Goal: Task Accomplishment & Management: Complete application form

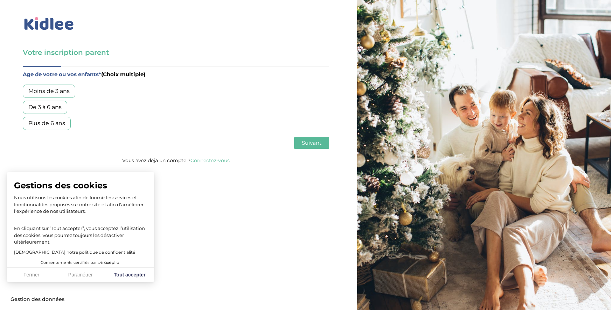
click at [56, 94] on div "Moins de 3 ans" at bounding box center [49, 91] width 53 height 13
click at [51, 111] on div "De 3 à 6 ans" at bounding box center [45, 107] width 44 height 13
click at [121, 274] on button "Tout accepter" at bounding box center [129, 275] width 49 height 15
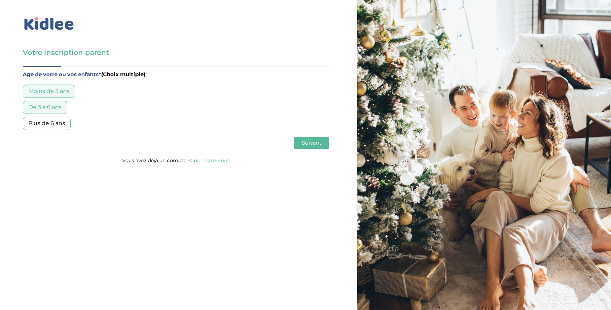
click at [313, 144] on span "Suivant" at bounding box center [312, 143] width 20 height 7
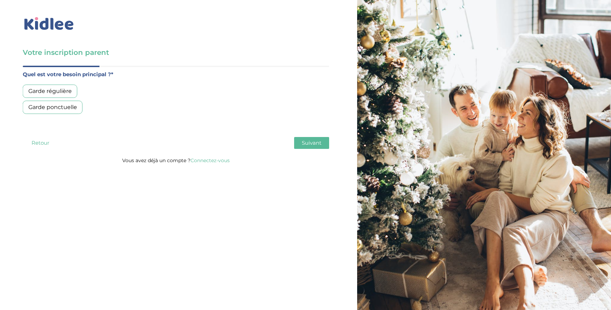
click at [58, 92] on div "Garde régulière" at bounding box center [50, 91] width 55 height 13
click at [306, 145] on span "Suivant" at bounding box center [312, 143] width 20 height 7
click at [75, 91] on div "Moins de 30h/mois" at bounding box center [55, 91] width 64 height 13
click at [316, 146] on span "Suivant" at bounding box center [312, 143] width 20 height 7
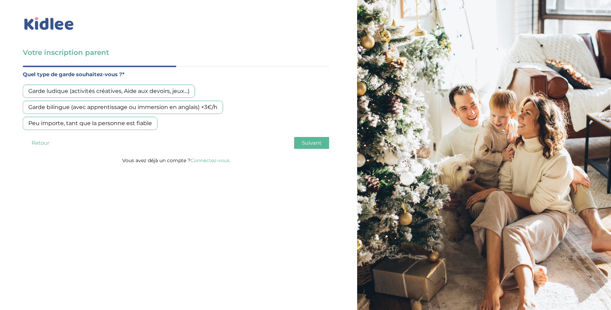
click at [154, 91] on div "Garde ludique (activités créatives, Aide aux devoirs, jeux…)" at bounding box center [109, 91] width 172 height 13
click at [90, 126] on div "Peu importe, tant que la personne est fiable" at bounding box center [90, 123] width 135 height 13
click at [120, 91] on div "Garde ludique (activités créatives, Aide aux devoirs, jeux…)" at bounding box center [109, 91] width 172 height 13
click at [303, 146] on span "Suivant" at bounding box center [312, 143] width 20 height 7
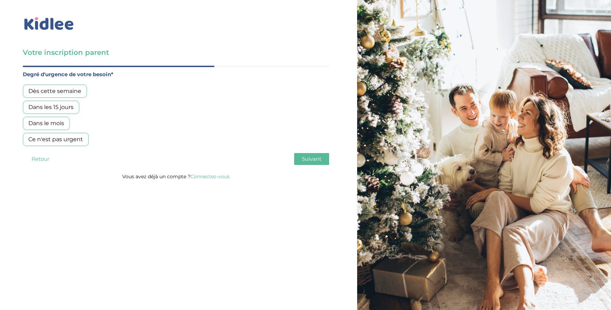
click at [65, 86] on div "Dès cette semaine" at bounding box center [55, 91] width 64 height 13
click at [307, 160] on span "Suivant" at bounding box center [312, 159] width 20 height 7
click at [60, 95] on div "Oui, via une agence" at bounding box center [56, 91] width 66 height 13
click at [314, 159] on span "Suivant" at bounding box center [312, 159] width 20 height 7
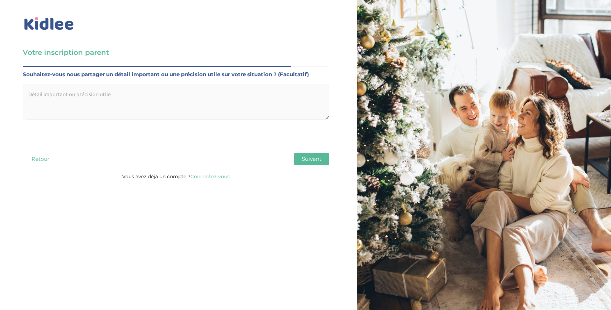
click at [210, 92] on textarea at bounding box center [176, 102] width 306 height 35
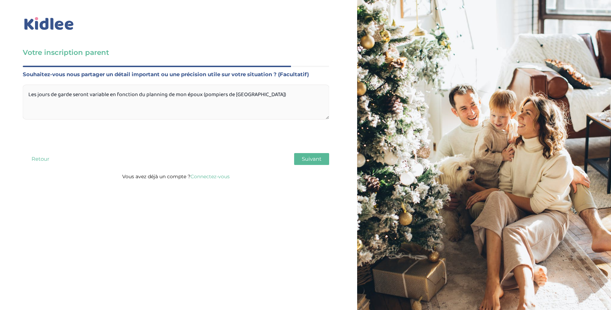
click at [207, 95] on textarea "Les jours de garde seront variable en fonction du planning de mon époux (pompie…" at bounding box center [176, 102] width 306 height 35
click at [204, 96] on textarea "Les jours de garde seront variable en fonction du planning de mon époux (pompie…" at bounding box center [176, 102] width 306 height 35
click at [110, 94] on textarea "Les jours de garde seront variable en fonction du planning de mon époux (pompie…" at bounding box center [176, 102] width 306 height 35
type textarea "Les jours de garde seront variable d'une semaine à l'autre en fonction du plann…"
click at [305, 160] on span "Suivant" at bounding box center [312, 159] width 20 height 7
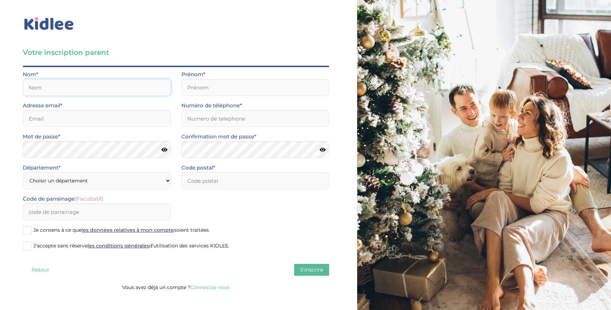
click at [110, 89] on input "text" at bounding box center [97, 87] width 148 height 17
type input "KANCELLARY"
type input "Céline"
type input "[EMAIL_ADDRESS][DOMAIN_NAME]"
click at [211, 121] on input "Numéro de téléphone*" at bounding box center [255, 118] width 148 height 17
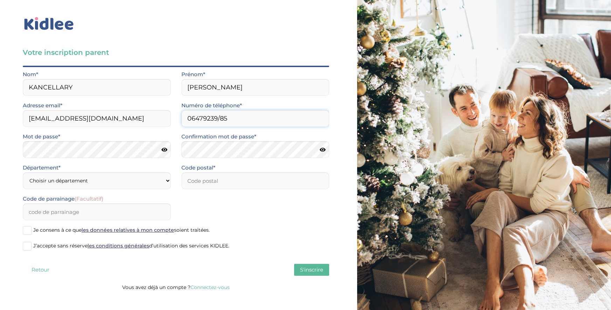
click at [220, 121] on input "06479239/85" at bounding box center [255, 118] width 148 height 17
type input "0647923985"
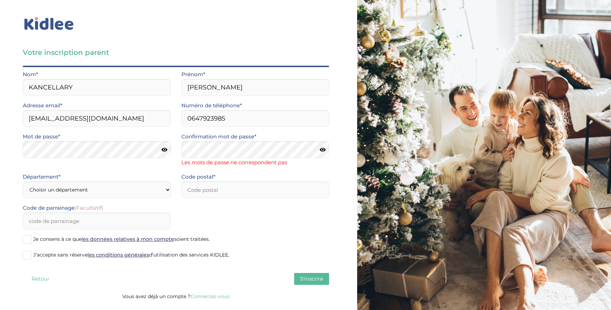
click at [322, 150] on icon at bounding box center [323, 149] width 6 height 5
click at [324, 151] on icon at bounding box center [322, 149] width 7 height 5
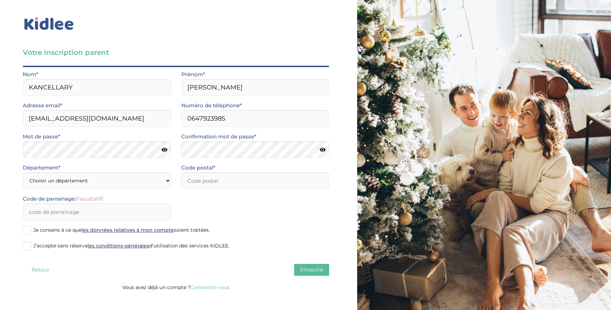
click at [166, 152] on icon at bounding box center [164, 149] width 6 height 5
click at [166, 151] on icon at bounding box center [164, 149] width 7 height 5
click at [105, 180] on select "Choisir un département Paris (75) Hauts-de-Seine (92) Yvelines (78) Val-de-Marn…" at bounding box center [97, 181] width 148 height 17
select select "75"
click at [23, 173] on select "Choisir un département Paris (75) Hauts-de-Seine (92) Yvelines (78) Val-de-Marn…" at bounding box center [97, 181] width 148 height 17
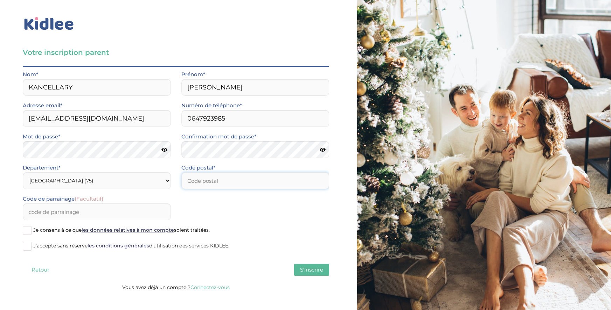
click at [207, 181] on input "number" at bounding box center [255, 181] width 148 height 17
type input "75015"
click at [28, 231] on span at bounding box center [27, 230] width 9 height 9
click at [0, 0] on input "Je consens à ce que les données relatives à mon compte soient traitées." at bounding box center [0, 0] width 0 height 0
click at [27, 250] on span at bounding box center [27, 246] width 9 height 9
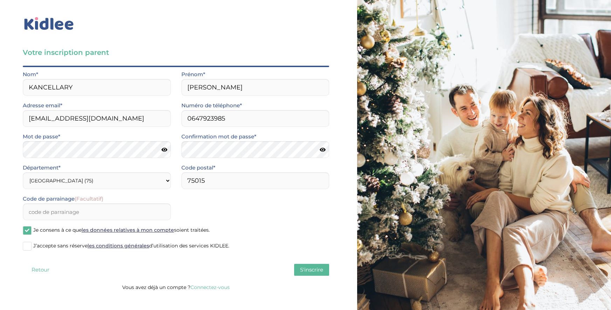
click at [0, 0] on input "J’accepte sans réserve les conditions générales d’utilisation des services KIDL…" at bounding box center [0, 0] width 0 height 0
click at [303, 266] on button "S'inscrire" at bounding box center [311, 270] width 35 height 12
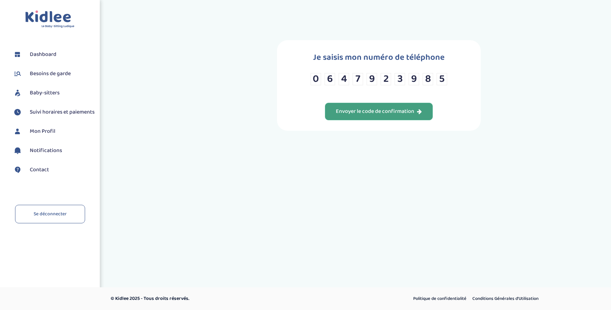
click at [369, 113] on div "Envoyer le code de confirmation" at bounding box center [379, 112] width 86 height 8
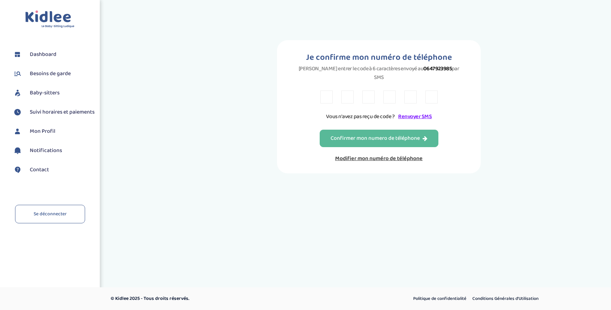
click at [330, 91] on input "text" at bounding box center [326, 97] width 12 height 13
type input "3"
type input "F"
type input "5"
type input "A"
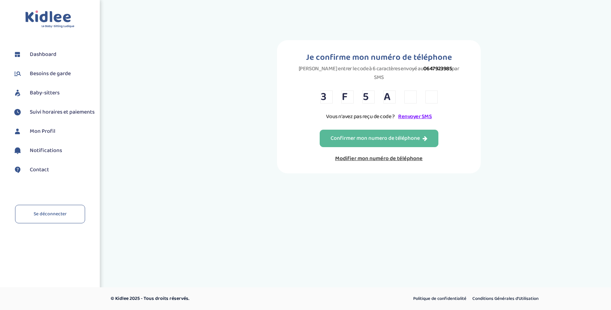
type input "D"
type input "M"
click at [406, 135] on div "Confirmer mon numero de téléphone" at bounding box center [378, 139] width 97 height 8
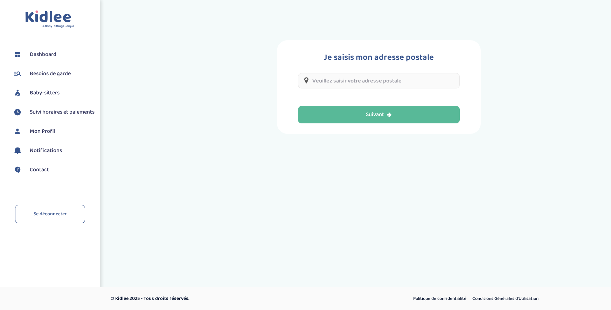
click at [392, 86] on input "text" at bounding box center [379, 80] width 162 height 15
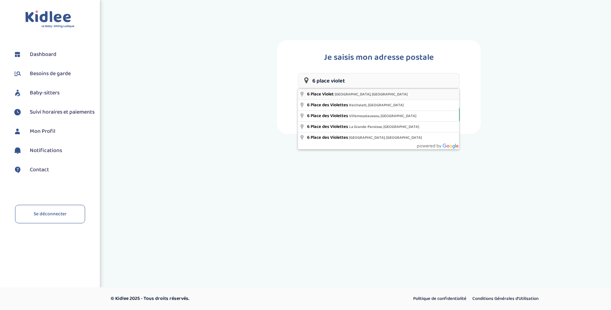
type input "6 Place Violet, Paris, France"
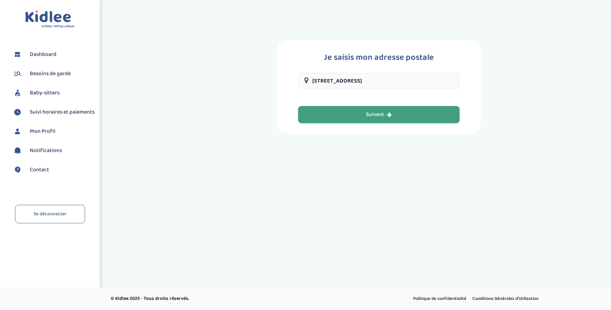
click at [392, 112] on icon "button" at bounding box center [389, 115] width 5 height 6
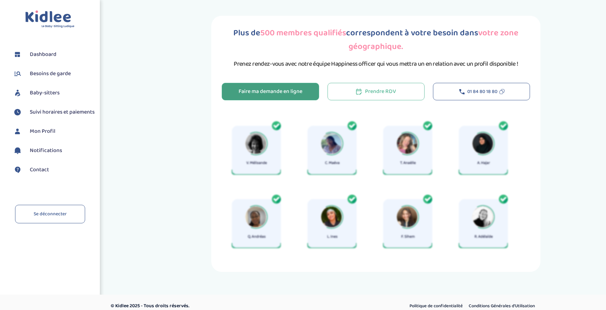
click at [301, 91] on div "Faire ma demande en ligne" at bounding box center [270, 92] width 64 height 8
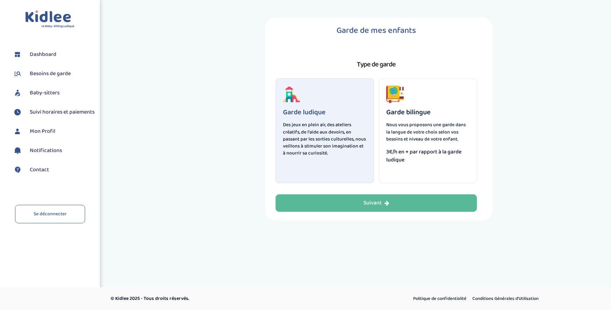
click at [303, 90] on div "Garde ludique Des jeux en plein air, des ateliers créatifs, de l'aide aux devoi…" at bounding box center [324, 130] width 98 height 105
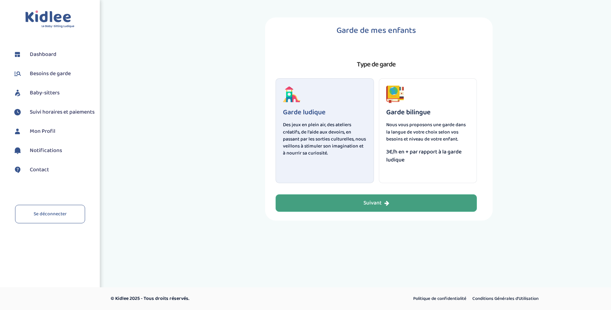
click at [357, 205] on button "Suivant" at bounding box center [375, 204] width 201 height 18
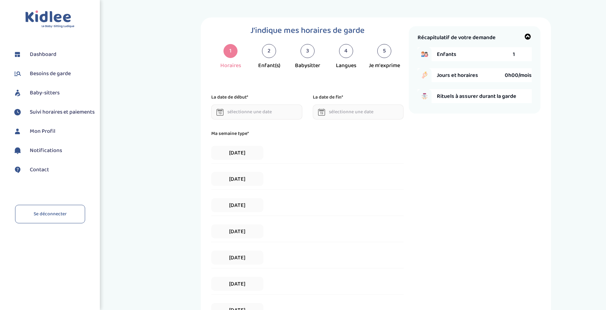
click at [268, 53] on div "2" at bounding box center [269, 51] width 14 height 14
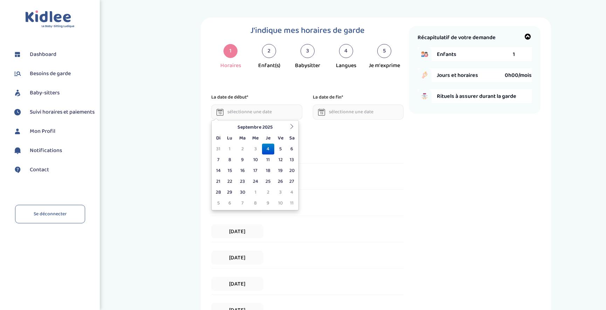
click at [264, 117] on input "text" at bounding box center [256, 112] width 91 height 15
click at [266, 172] on td "18" at bounding box center [268, 171] width 12 height 11
type input "18-09-2025"
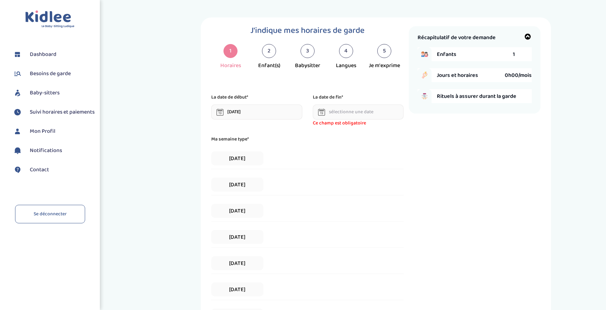
click at [323, 118] on div at bounding box center [321, 112] width 7 height 15
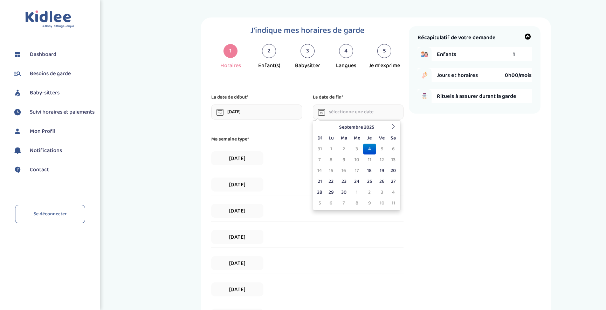
click at [326, 111] on input "text" at bounding box center [358, 112] width 91 height 15
click at [372, 169] on td "18" at bounding box center [369, 171] width 12 height 11
type input "18-09-2025"
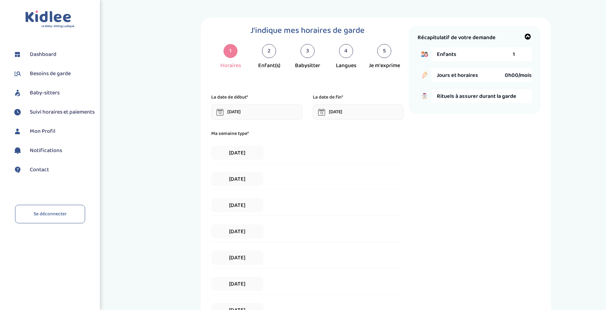
click at [222, 113] on icon at bounding box center [219, 112] width 7 height 7
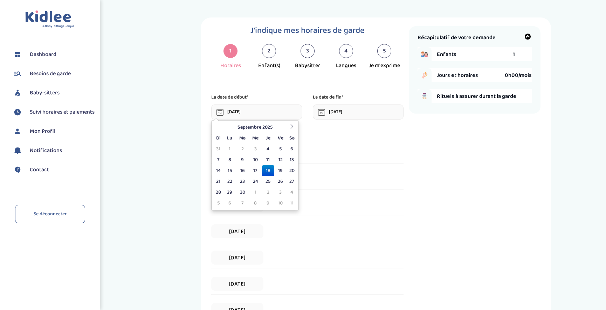
click at [236, 112] on input "18-09-2025" at bounding box center [256, 112] width 91 height 15
click at [218, 174] on td "14" at bounding box center [218, 171] width 11 height 11
type input "14-09-2025"
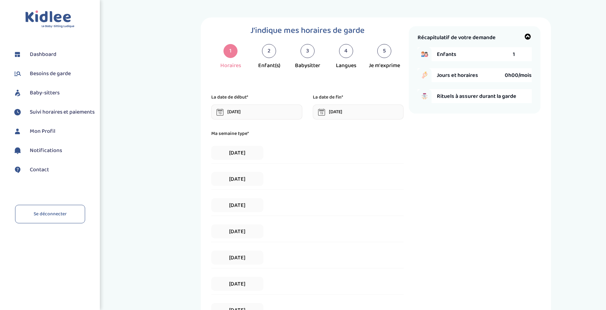
click at [356, 114] on input "18-09-2025" at bounding box center [358, 112] width 91 height 15
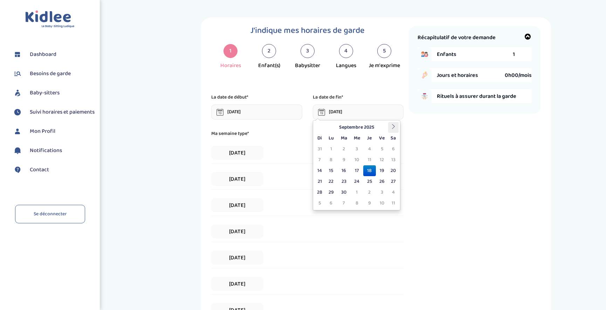
click at [393, 128] on icon at bounding box center [393, 126] width 5 height 5
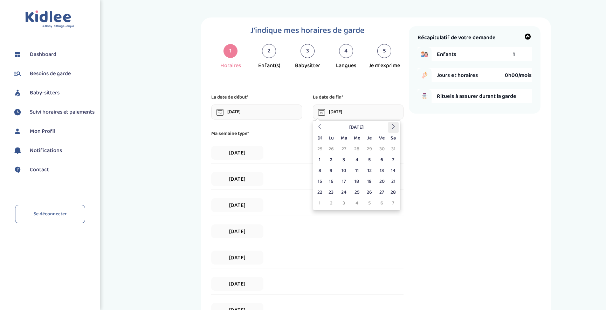
click at [393, 128] on icon at bounding box center [393, 126] width 5 height 5
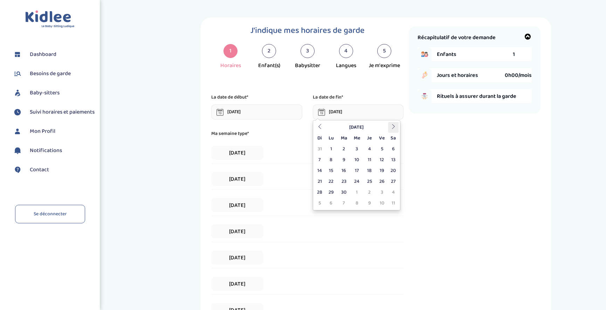
click at [393, 128] on icon at bounding box center [393, 126] width 5 height 5
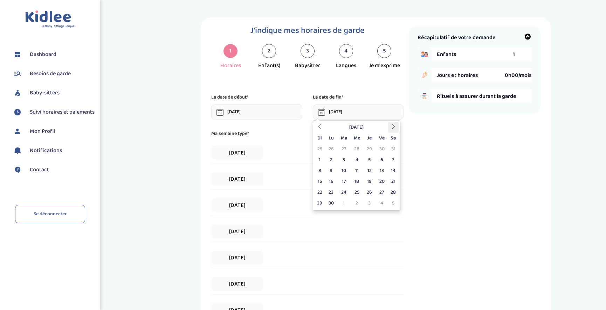
click at [393, 128] on icon at bounding box center [393, 126] width 5 height 5
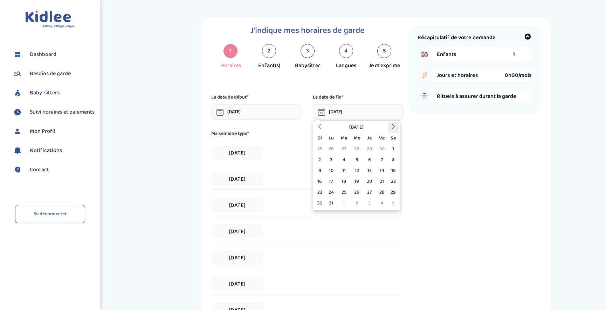
click at [393, 128] on icon at bounding box center [393, 126] width 5 height 5
click at [322, 125] on th at bounding box center [319, 127] width 11 height 11
click at [371, 193] on td "29" at bounding box center [369, 192] width 12 height 11
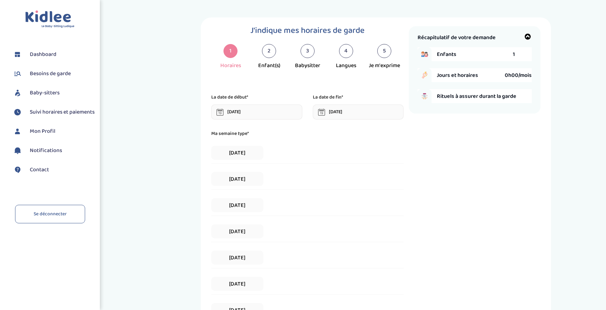
click at [322, 113] on icon at bounding box center [321, 112] width 7 height 7
click at [331, 112] on input "29-07-2027" at bounding box center [358, 112] width 91 height 15
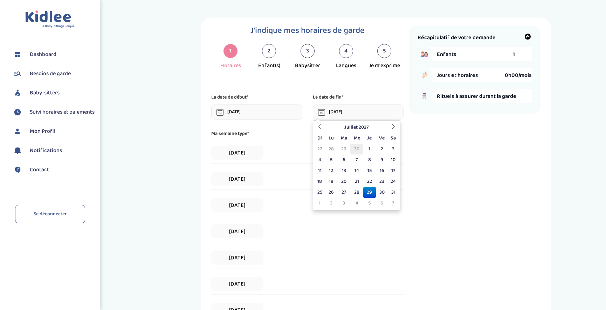
click at [360, 152] on td "30" at bounding box center [356, 149] width 13 height 11
type input "30-06-2027"
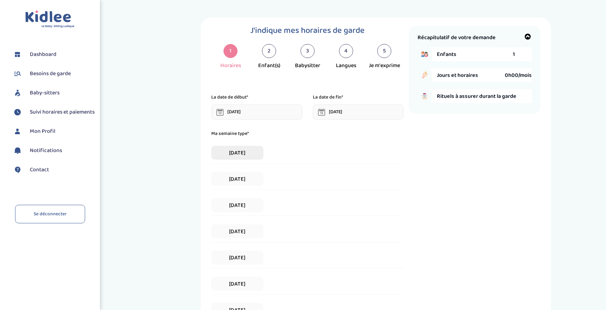
click at [235, 152] on span "Lundi" at bounding box center [237, 153] width 52 height 14
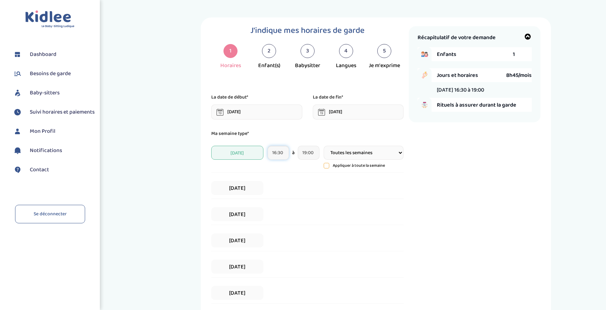
click at [275, 153] on input "16:30" at bounding box center [277, 153] width 21 height 14
click at [286, 193] on span at bounding box center [283, 191] width 19 height 19
type input "17:30"
click at [311, 154] on input "19:00" at bounding box center [308, 153] width 21 height 14
click at [363, 189] on span at bounding box center [362, 191] width 19 height 19
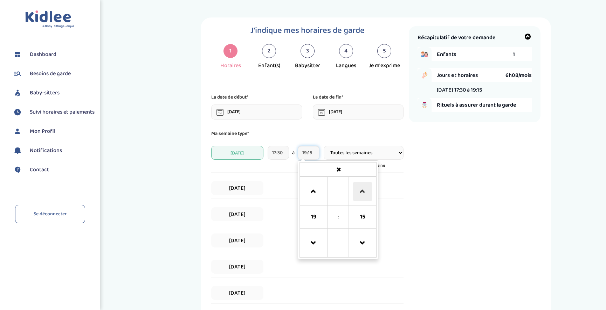
click at [363, 189] on span at bounding box center [362, 191] width 19 height 19
type input "19:30"
click at [430, 183] on div "Récapitulatif de votre demande Enfants 1 Jours et horaires 7h00/mois Lundi 17:3…" at bounding box center [475, 209] width 132 height 367
click at [245, 188] on span "Mardi" at bounding box center [237, 188] width 52 height 14
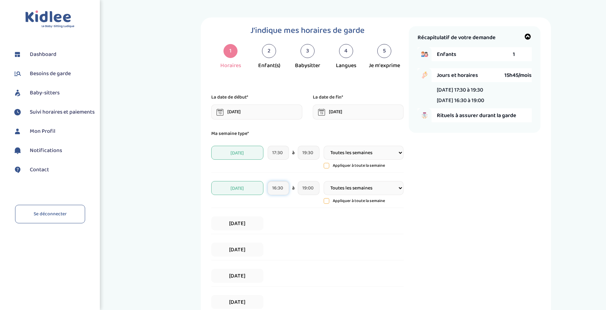
click at [273, 187] on input "16:30" at bounding box center [277, 188] width 21 height 14
click at [286, 122] on span at bounding box center [283, 112] width 19 height 19
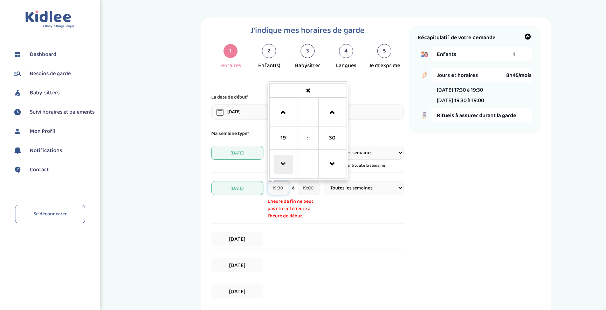
click at [279, 164] on span at bounding box center [283, 164] width 19 height 19
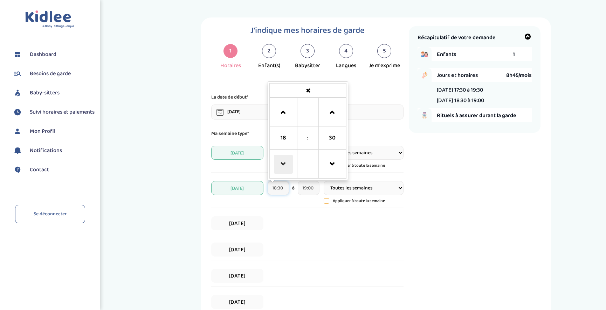
click at [279, 164] on span at bounding box center [283, 164] width 19 height 19
type input "17:30"
click at [312, 189] on input "19:00" at bounding box center [308, 188] width 21 height 14
click at [365, 108] on span at bounding box center [362, 112] width 19 height 19
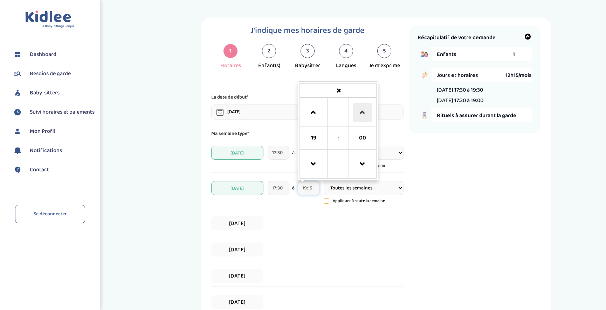
type input "19:30"
click at [475, 200] on div "Récapitulatif de votre demande Enfants 1 Jours et horaires 14h00/mois Lundi 17:…" at bounding box center [475, 214] width 132 height 376
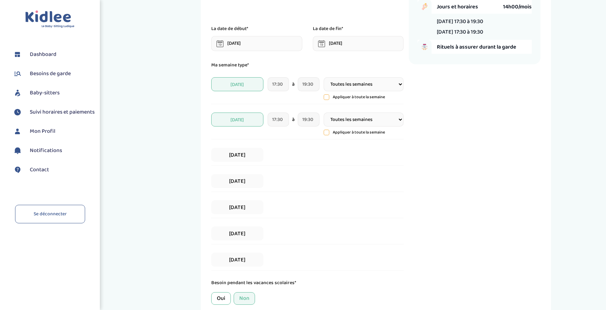
scroll to position [70, 0]
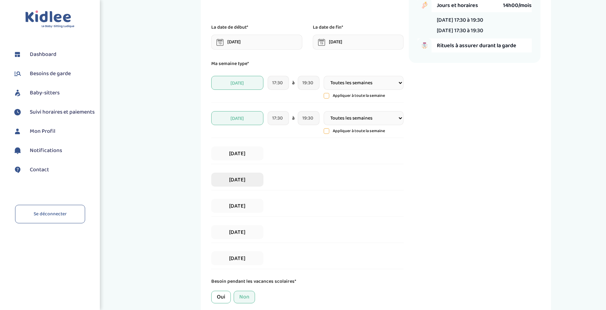
click at [218, 177] on span "Jeudi" at bounding box center [237, 180] width 52 height 14
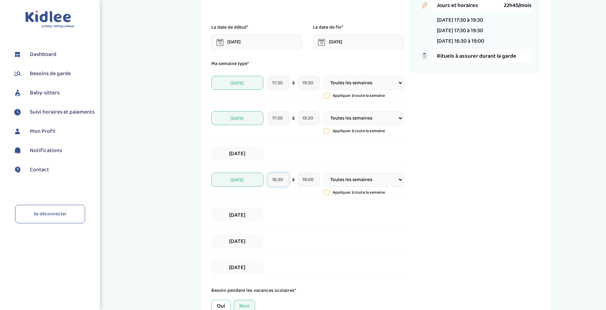
click at [270, 182] on input "16:30" at bounding box center [277, 180] width 21 height 14
click at [288, 106] on span at bounding box center [283, 104] width 19 height 19
type input "17:30"
click at [466, 186] on div "Récapitulatif de votre demande Enfants 1 Jours et horaires 19h15/mois Lundi 17:…" at bounding box center [475, 148] width 132 height 385
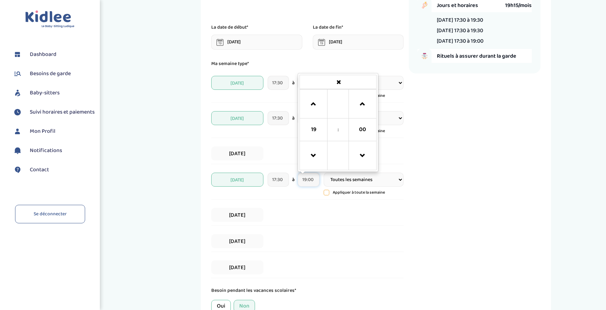
click at [313, 180] on input "19:00" at bounding box center [308, 180] width 21 height 14
click at [362, 109] on span at bounding box center [362, 104] width 19 height 19
type input "19:30"
click at [441, 161] on div "Récapitulatif de votre demande Enfants 1 Jours et horaires 21h00/mois Lundi 17:…" at bounding box center [475, 148] width 132 height 385
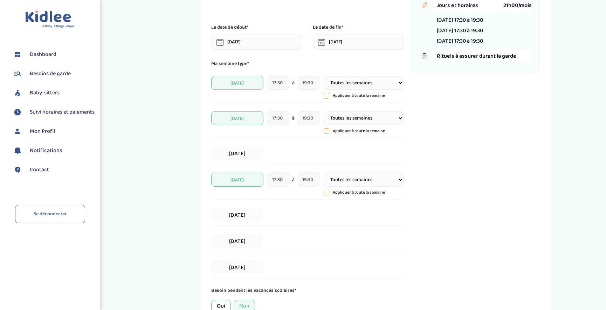
click at [378, 182] on select "Toutes les semaines Toutes les 2 semaines Tous les mois" at bounding box center [363, 180] width 80 height 14
click at [453, 146] on div "Récapitulatif de votre demande Enfants 1 Jours et horaires 21h00/mois Lundi 17:…" at bounding box center [475, 148] width 132 height 385
click at [395, 83] on select "Toutes les semaines Toutes les 2 semaines Tous les mois" at bounding box center [363, 83] width 80 height 14
click at [480, 94] on div "Récapitulatif de votre demande Enfants 1 Jours et horaires 21h00/mois Lundi 17:…" at bounding box center [475, 148] width 132 height 385
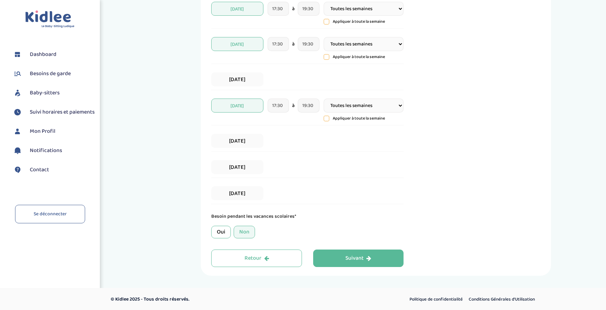
scroll to position [145, 0]
click at [381, 252] on button "Suivant" at bounding box center [358, 258] width 91 height 18
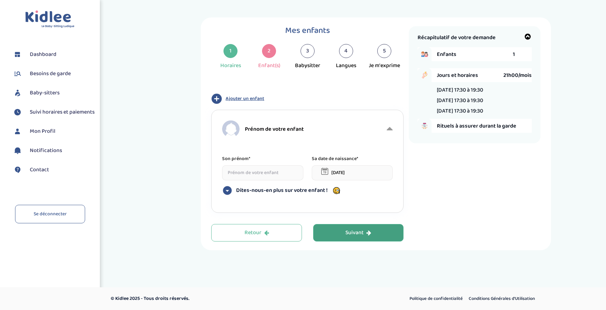
scroll to position [0, 0]
click at [274, 170] on input at bounding box center [265, 173] width 81 height 15
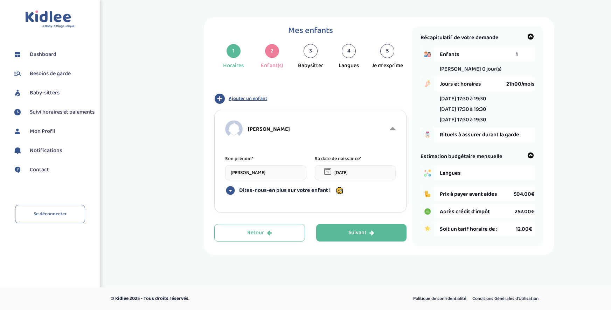
type input "Louise"
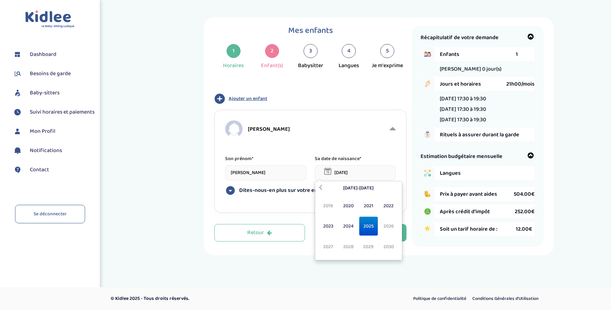
click at [355, 170] on input "04-09-2025" at bounding box center [355, 173] width 81 height 15
click at [371, 212] on span "2021" at bounding box center [368, 206] width 19 height 19
click at [322, 229] on span "Mai" at bounding box center [328, 226] width 19 height 19
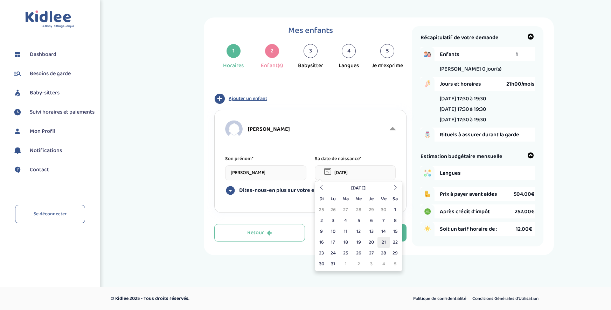
click at [380, 244] on td "21" at bounding box center [383, 242] width 12 height 11
type input "21-05-2021"
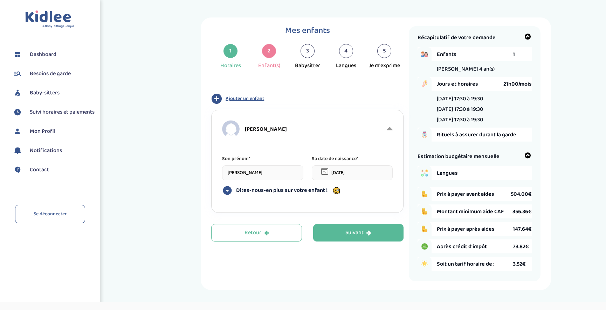
click at [264, 189] on span "Dites-nous-en plus sur votre enfant !" at bounding box center [281, 190] width 91 height 7
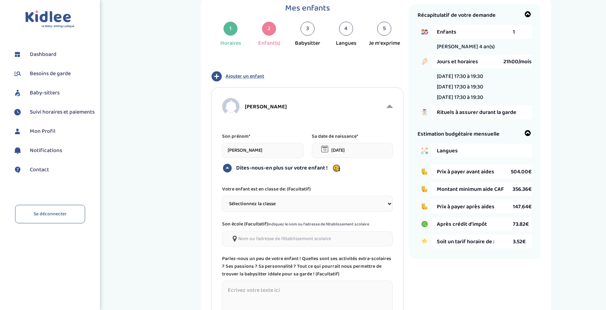
scroll to position [35, 0]
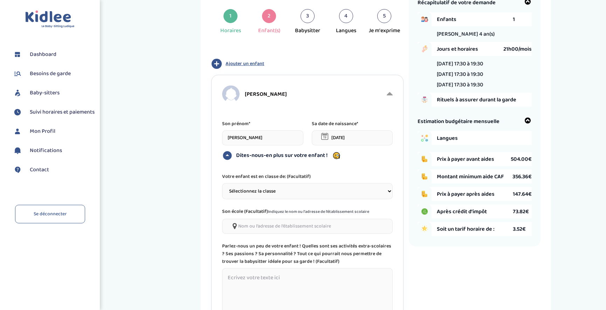
click at [264, 189] on select "Sélectionnez la classe Petite section (PS) Moyenne section (MS) Grande section …" at bounding box center [307, 191] width 170 height 16
select select "2"
click at [222, 183] on select "Sélectionnez la classe Petite section (PS) Moyenne section (MS) Grande section …" at bounding box center [307, 191] width 170 height 16
click at [305, 225] on input"] at bounding box center [307, 226] width 170 height 15
click at [203, 238] on div "Mes enfants 1 Horaires 2 Enfant(s) 3 Babysitter 4 Langues 5 Je m'exprime Type d…" at bounding box center [376, 169] width 350 height 374
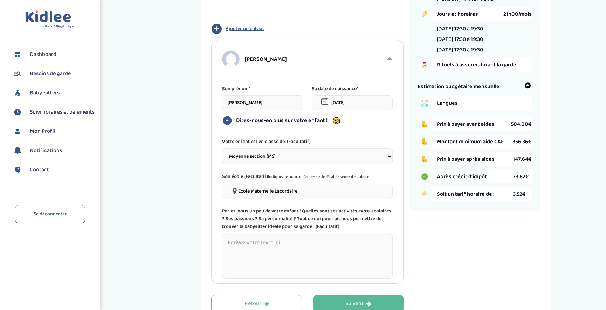
scroll to position [105, 0]
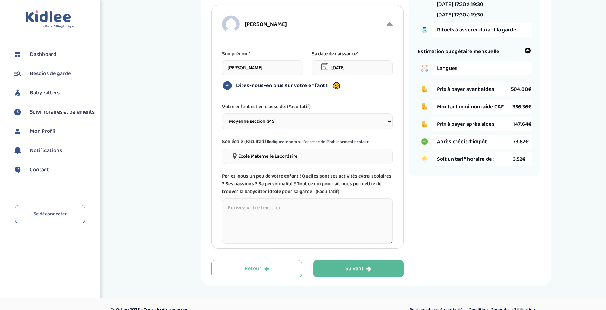
click at [320, 158] on input"] "Ecole Maternelle Lacordaire" at bounding box center [307, 156] width 170 height 15
type input"] "Ecole Maternelle Lacordaire (75015)"
click at [308, 205] on textarea at bounding box center [307, 221] width 170 height 46
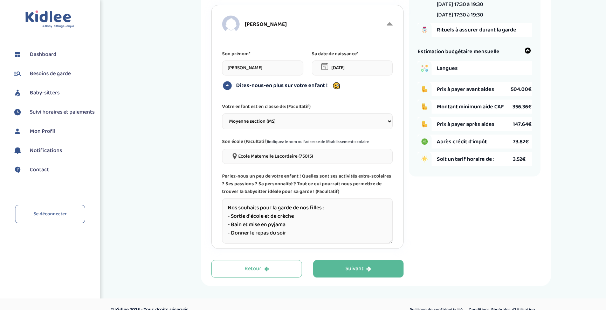
type textarea "Nos souhaits pour la garde de nos filles : - Sortie d'école et de crèche - Bain…"
click at [319, 233] on textarea "Nos souhaits pour la garde de nos filles : - Sortie d'école et de crèche - Bain…" at bounding box center [307, 221] width 170 height 46
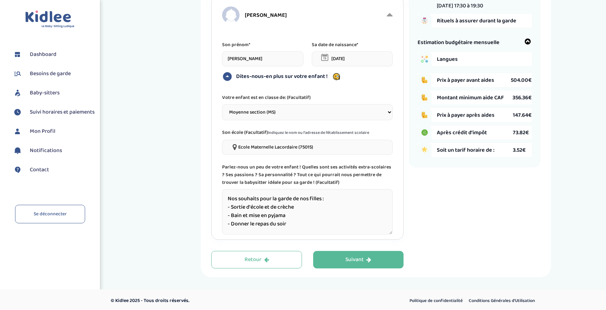
scroll to position [116, 0]
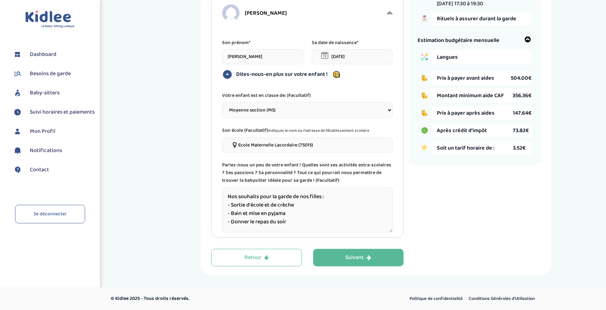
drag, startPoint x: 295, startPoint y: 222, endPoint x: 224, endPoint y: 193, distance: 76.6
click at [224, 193] on textarea "Nos souhaits pour la garde de nos filles : - Sortie d'école et de crèche - Bain…" at bounding box center [307, 210] width 170 height 46
click at [361, 254] on div "Suivant" at bounding box center [358, 258] width 26 height 8
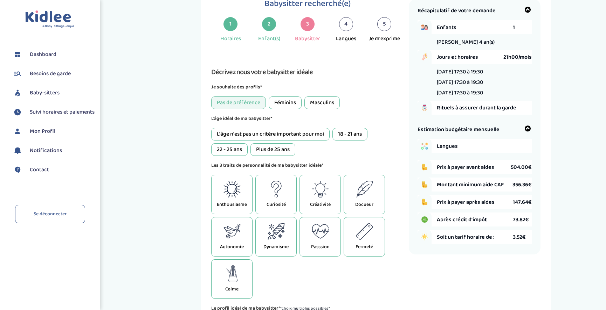
scroll to position [26, 0]
click at [266, 26] on div "2" at bounding box center [269, 25] width 14 height 14
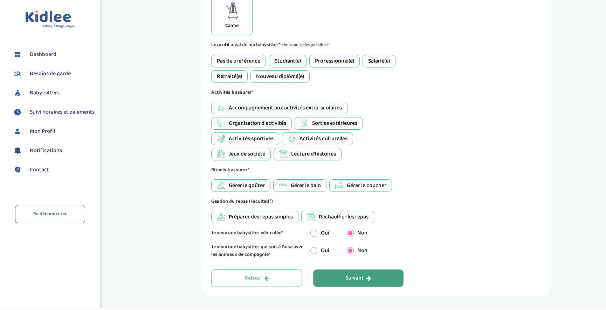
scroll to position [312, 0]
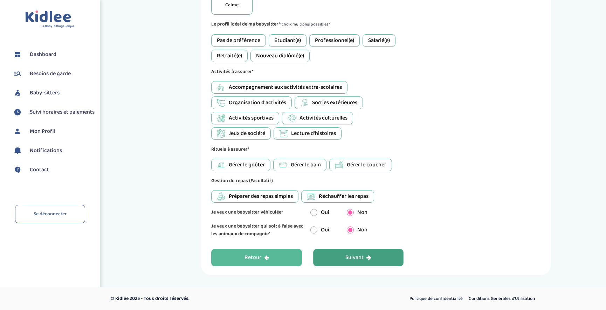
click at [264, 263] on button "Retour" at bounding box center [256, 258] width 91 height 18
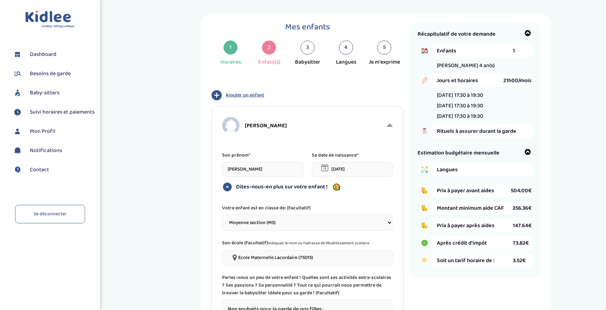
scroll to position [0, 0]
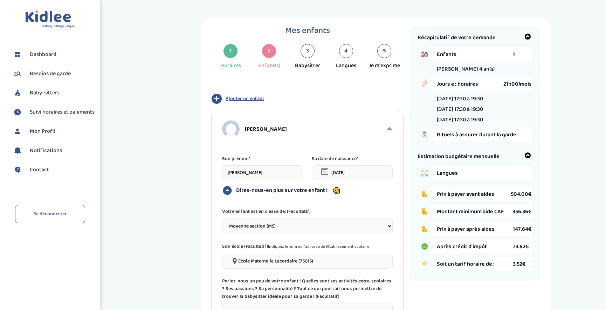
click at [390, 130] on icon at bounding box center [389, 129] width 6 height 11
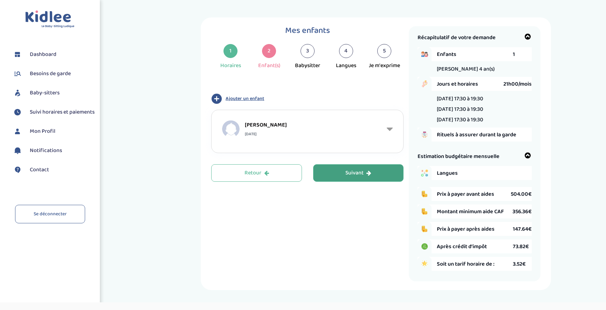
click at [390, 130] on icon at bounding box center [389, 129] width 6 height 11
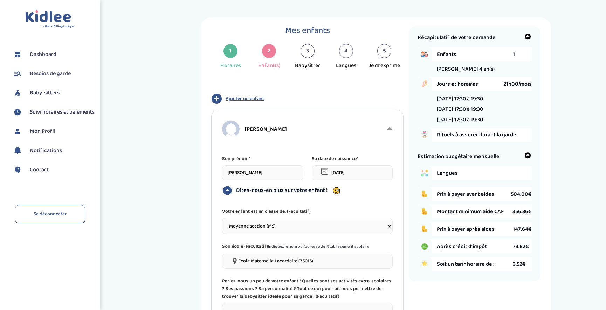
click at [257, 96] on span "Ajouter un enfant" at bounding box center [244, 98] width 39 height 7
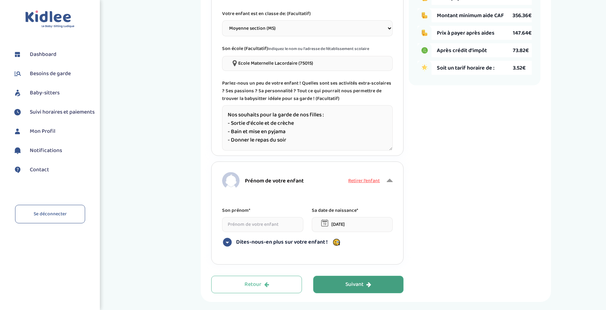
scroll to position [225, 0]
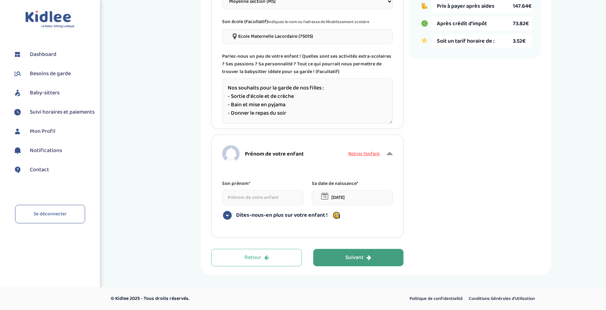
click at [243, 195] on input at bounding box center [262, 197] width 81 height 15
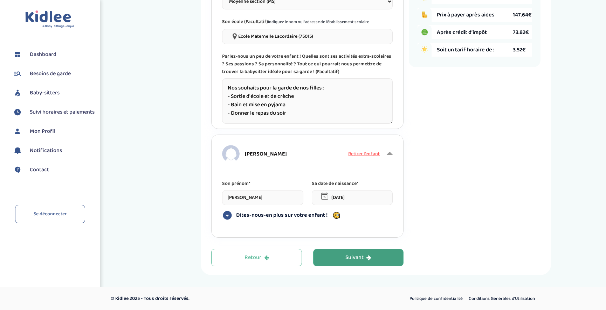
type input "Elise"
click at [353, 200] on input "04-09-2025" at bounding box center [352, 197] width 81 height 15
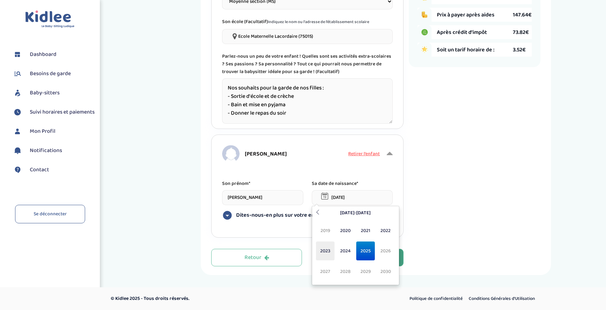
click at [329, 253] on span "2023" at bounding box center [325, 251] width 19 height 19
click at [369, 231] on span "Mar" at bounding box center [365, 231] width 19 height 19
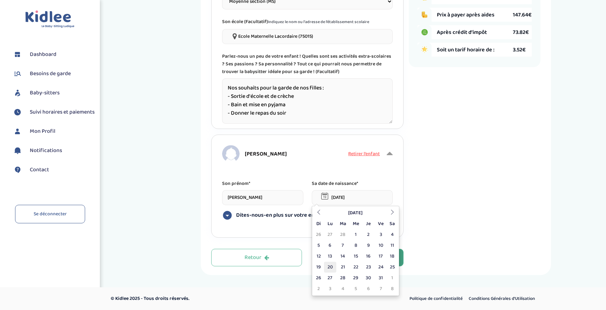
click at [332, 266] on td "20" at bounding box center [330, 267] width 12 height 11
type input "20-03-2023"
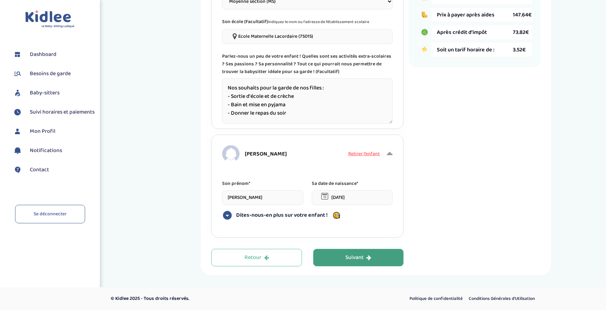
click at [287, 217] on span "Dites-nous-en plus sur votre enfant !" at bounding box center [281, 215] width 91 height 7
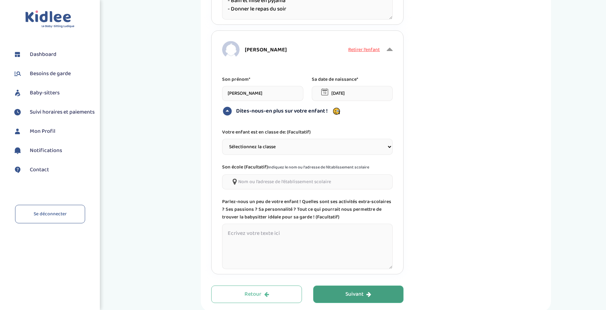
scroll to position [330, 0]
click at [286, 151] on select "Sélectionnez la classe Petite section (PS) Moyenne section (MS) Grande section …" at bounding box center [307, 146] width 170 height 16
click at [280, 140] on select "Sélectionnez la classe Petite section (PS) Moyenne section (MS) Grande section …" at bounding box center [307, 146] width 170 height 16
click at [271, 185] on input"] at bounding box center [307, 181] width 170 height 15
type input"] "Crèche Violet ABC Puériculture"
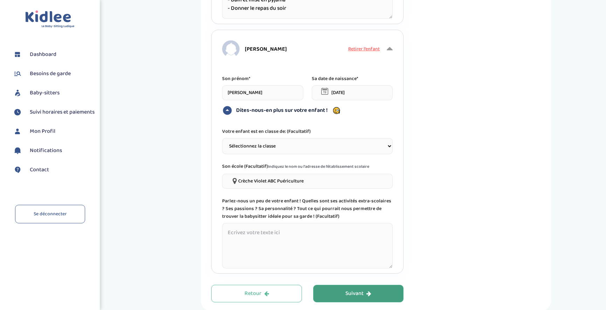
click at [280, 240] on textarea at bounding box center [307, 246] width 170 height 46
paste textarea "Nos souhaits pour la garde de nos filles : - Sortie d'école et de crèche - Bain…"
type textarea "Nos souhaits pour la garde de nos filles : - Sortie d'école et de crèche - Bain…"
click at [330, 296] on button "Suivant" at bounding box center [358, 294] width 91 height 18
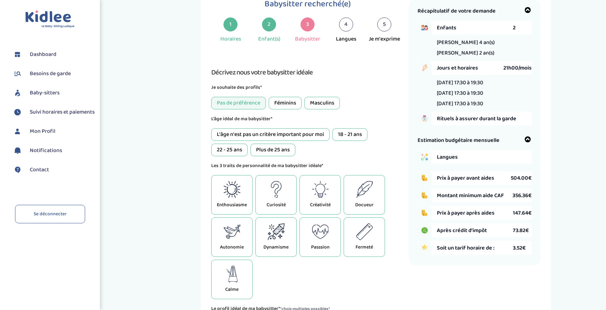
scroll to position [26, 0]
click at [293, 104] on div "Féminins" at bounding box center [284, 103] width 33 height 13
click at [364, 133] on div "18 - 21 ans" at bounding box center [349, 135] width 35 height 13
click at [219, 151] on div "22 - 25 ans" at bounding box center [229, 150] width 36 height 13
click at [348, 137] on div "18 - 21 ans" at bounding box center [349, 135] width 35 height 13
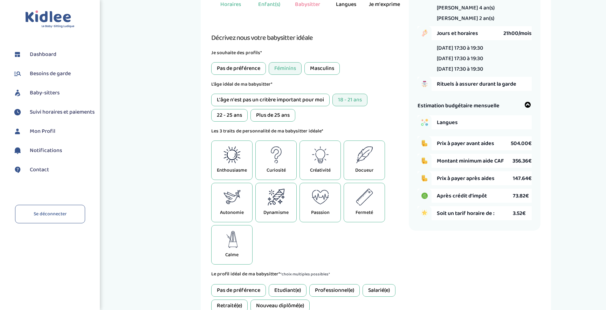
scroll to position [96, 0]
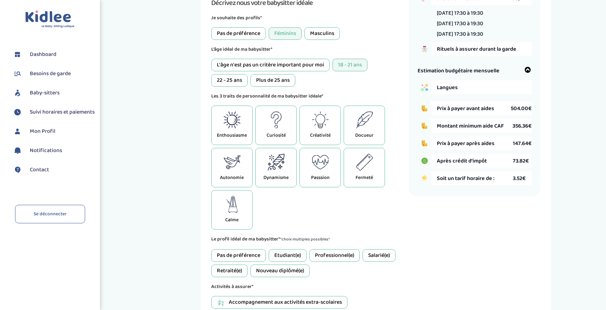
click at [237, 136] on p "Enthousiasme" at bounding box center [232, 135] width 30 height 7
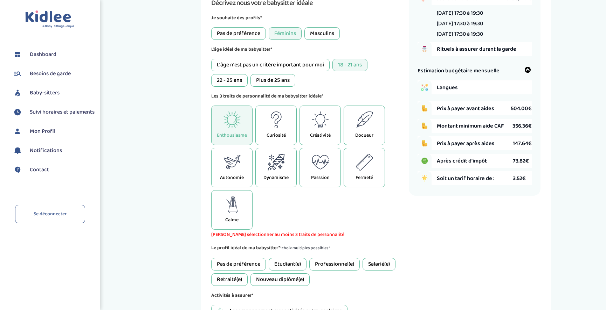
click at [374, 133] on div "Docueur" at bounding box center [363, 126] width 41 height 40
click at [219, 206] on div "Calme" at bounding box center [231, 210] width 41 height 40
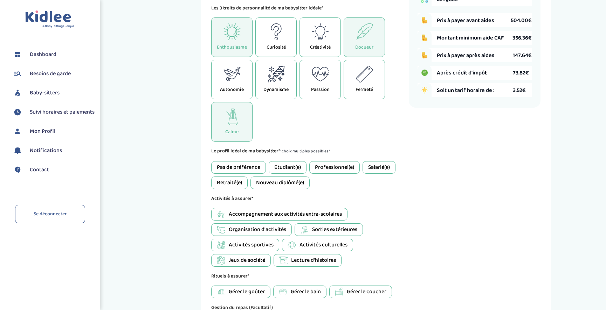
scroll to position [201, 0]
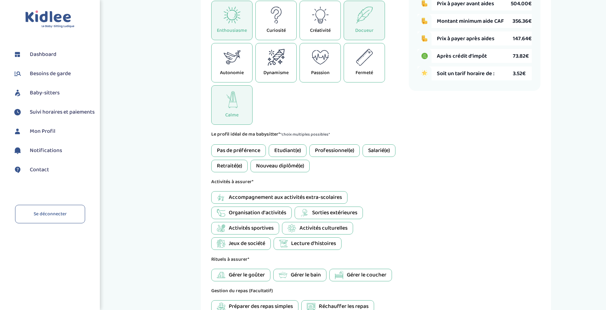
click at [297, 150] on div "Etudiant(e)" at bounding box center [287, 151] width 38 height 13
click at [259, 164] on div "Nouveau diplômé(e)" at bounding box center [279, 166] width 59 height 13
click at [344, 154] on div "Professionnel(e)" at bounding box center [334, 151] width 50 height 13
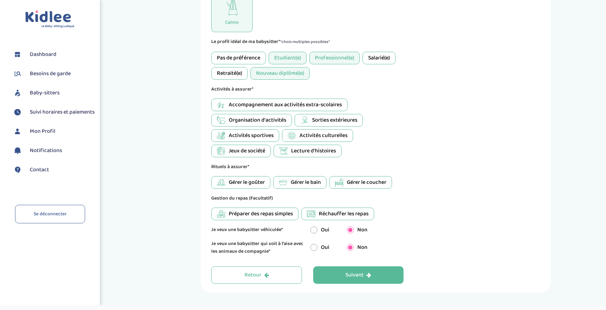
scroll to position [306, 0]
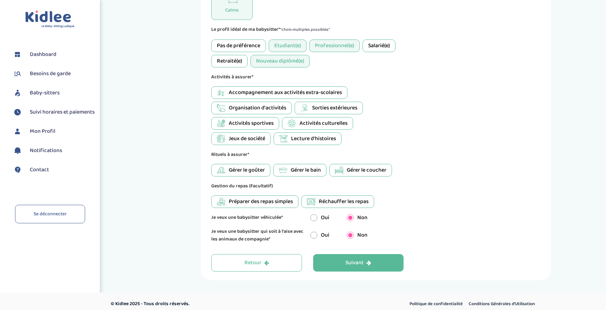
click at [306, 173] on span "Gérer le bain" at bounding box center [306, 170] width 30 height 8
click at [306, 89] on span "Accompagnement aux activités extra-scolaires" at bounding box center [285, 93] width 113 height 8
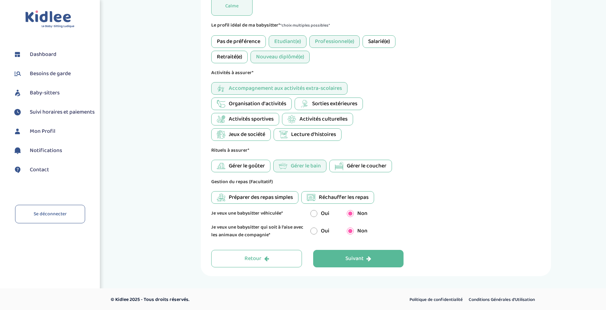
scroll to position [312, 0]
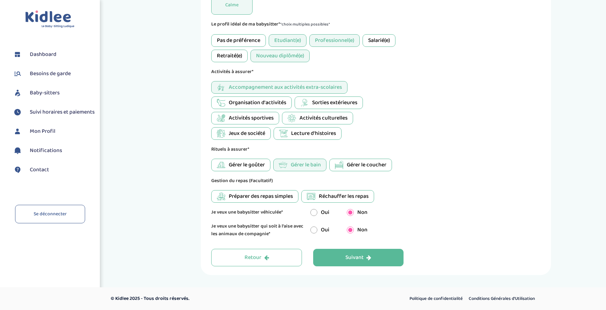
click at [236, 196] on span "Préparer des repas simples" at bounding box center [261, 197] width 64 height 8
click at [330, 198] on span "Réchauffer les repas" at bounding box center [344, 197] width 50 height 8
click at [314, 230] on input "radio" at bounding box center [313, 230] width 7 height 7
radio input "true"
radio input "false"
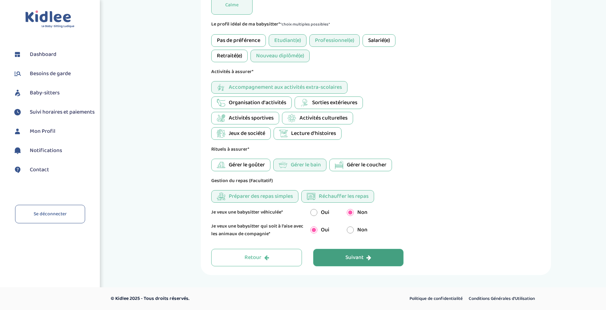
click at [329, 252] on button "Suivant" at bounding box center [358, 258] width 91 height 18
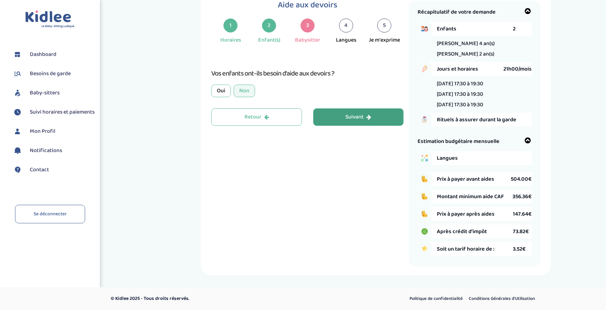
click at [343, 118] on button "Suivant" at bounding box center [358, 118] width 91 height 18
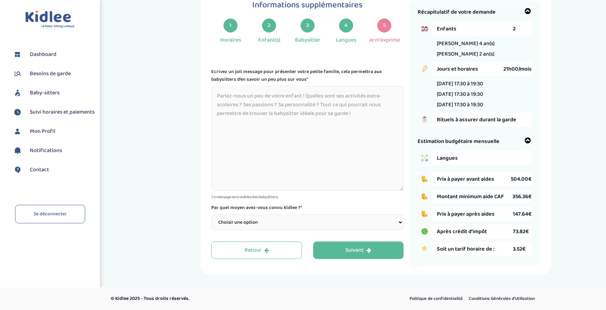
click at [262, 94] on textarea at bounding box center [307, 138] width 192 height 105
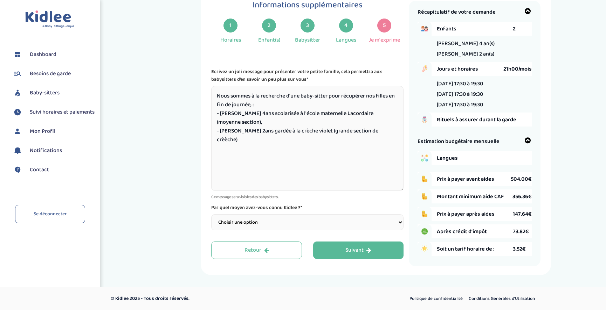
click at [363, 123] on textarea "Nous sommes à la recherche d'une baby-sitter pour récupérer nos filles en fin d…" at bounding box center [307, 138] width 192 height 105
click at [252, 104] on textarea "Nous sommes à la recherche d'une baby-sitter pour récupérer nos filles en fin d…" at bounding box center [307, 138] width 192 height 105
click at [381, 120] on textarea "Nous sommes à la recherche d'une baby-sitter pour récupérer nos filles en fin d…" at bounding box center [307, 138] width 192 height 105
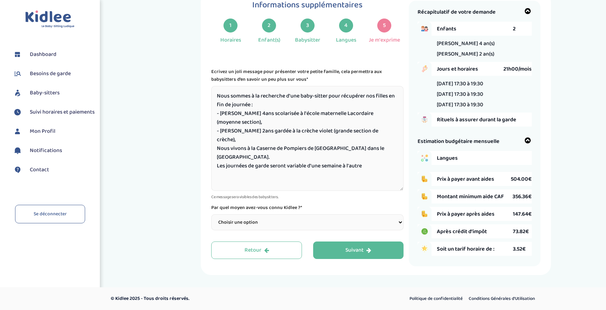
click at [370, 148] on textarea "Nous sommes à la recherche d'une baby-sitter pour récupérer nos filles en fin d…" at bounding box center [307, 138] width 192 height 105
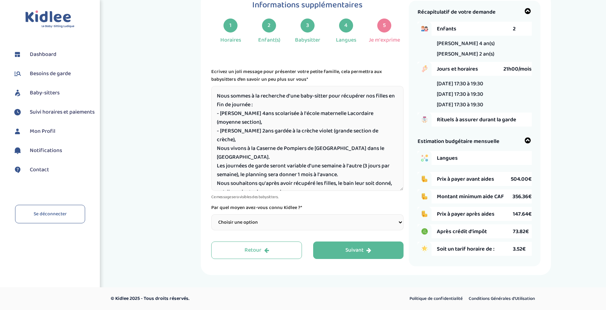
click at [259, 167] on textarea "Nous sommes à la recherche d'une baby-sitter pour récupérer nos filles en fin d…" at bounding box center [307, 138] width 192 height 105
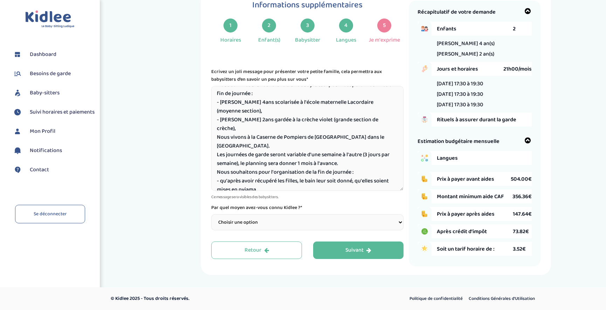
drag, startPoint x: 256, startPoint y: 172, endPoint x: 223, endPoint y: 176, distance: 33.3
click at [223, 176] on textarea "Nous sommes à la recherche d'une baby-sitter pour récupérer nos filles en fin d…" at bounding box center [307, 138] width 192 height 105
click at [242, 173] on textarea "Nous sommes à la recherche d'une baby-sitter pour récupérer nos filles en fin d…" at bounding box center [307, 138] width 192 height 105
click at [268, 174] on textarea "Nous sommes à la recherche d'une baby-sitter pour récupérer nos filles en fin d…" at bounding box center [307, 138] width 192 height 105
click at [269, 173] on textarea "Nous sommes à la recherche d'une baby-sitter pour récupérer nos filles en fin d…" at bounding box center [307, 138] width 192 height 105
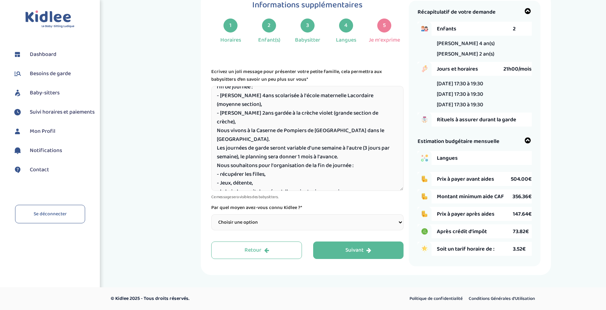
scroll to position [20, 0]
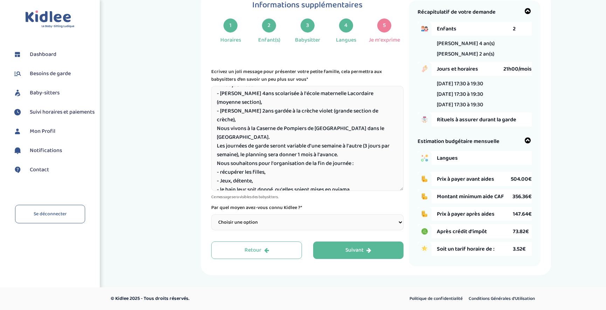
click at [225, 182] on textarea "Nous sommes à la recherche d'une baby-sitter pour récupérer nos filles en fin d…" at bounding box center [307, 138] width 192 height 105
drag, startPoint x: 269, startPoint y: 182, endPoint x: 235, endPoint y: 188, distance: 34.9
click at [235, 188] on textarea "Nous sommes à la recherche d'une baby-sitter pour récupérer nos filles en fin d…" at bounding box center [307, 138] width 192 height 105
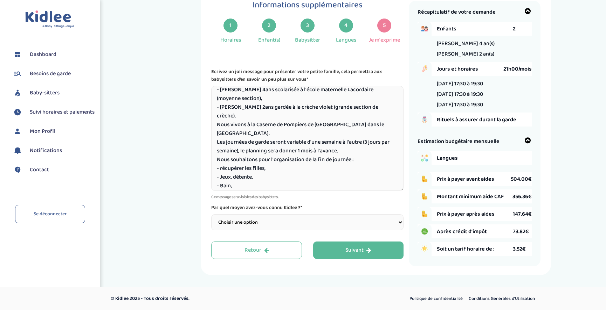
scroll to position [29, 0]
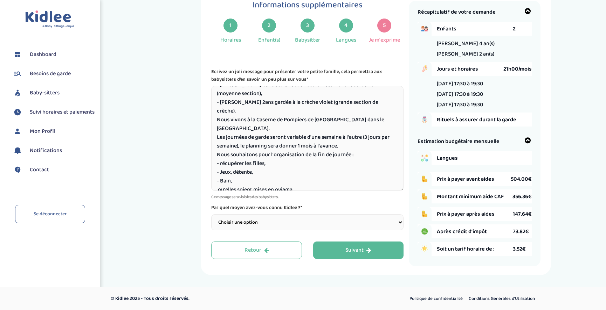
drag, startPoint x: 258, startPoint y: 186, endPoint x: 208, endPoint y: 187, distance: 49.7
click at [208, 187] on div "Informations supplémentaires 1 Horaires 2 Enfant(s) 3 Babysitter 4 Langues 5 Je…" at bounding box center [376, 134] width 350 height 284
click at [233, 182] on textarea "Nous sommes à la recherche d'une baby-sitter pour récupérer nos filles en fin d…" at bounding box center [307, 138] width 192 height 105
click at [277, 180] on textarea "Nous sommes à la recherche d'une baby-sitter pour récupérer nos filles en fin d…" at bounding box center [307, 138] width 192 height 105
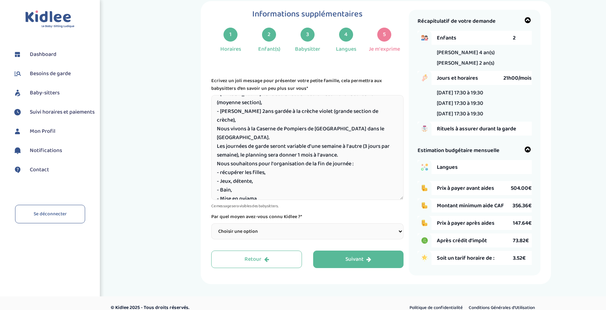
scroll to position [26, 0]
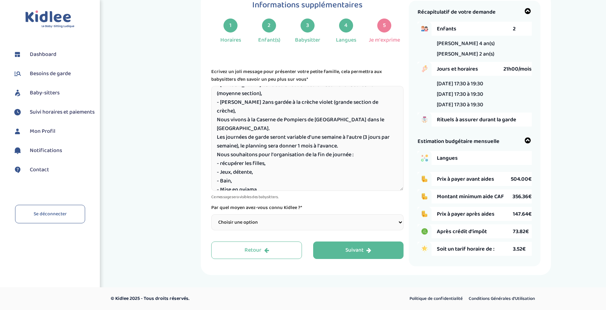
click at [223, 155] on textarea "Nous sommes à la recherche d'une baby-sitter pour récupérer nos filles en fin d…" at bounding box center [307, 138] width 192 height 105
click at [267, 156] on textarea "Nous sommes à la recherche d'une baby-sitter pour récupérer nos filles en fin d…" at bounding box center [307, 138] width 192 height 105
click at [261, 182] on textarea "Nous sommes à la recherche d'une baby-sitter pour récupérer nos filles en fin d…" at bounding box center [307, 138] width 192 height 105
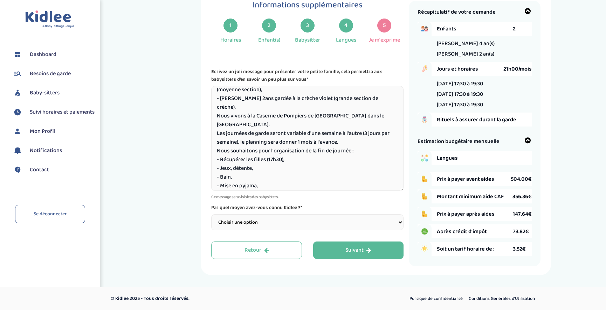
scroll to position [37, 0]
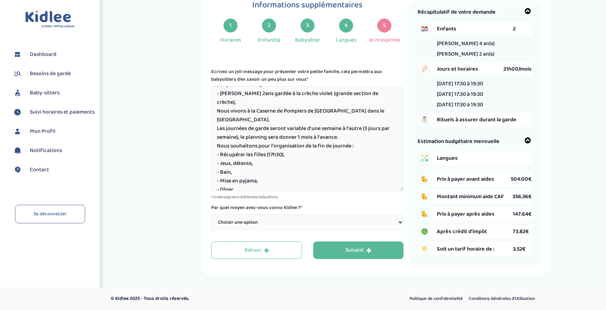
type textarea "Nous sommes à la recherche d'une baby-sitter pour récupérer nos filles en fin d…"
click at [259, 220] on select "Choisir une option Bouche à Oreille Google Plateforme Gens de confiance Faceboo…" at bounding box center [307, 223] width 192 height 16
select select "3"
click at [211, 215] on select "Choisir une option Bouche à Oreille Google Plateforme Gens de confiance Faceboo…" at bounding box center [307, 223] width 192 height 16
click at [365, 253] on div "Suivant" at bounding box center [358, 251] width 26 height 8
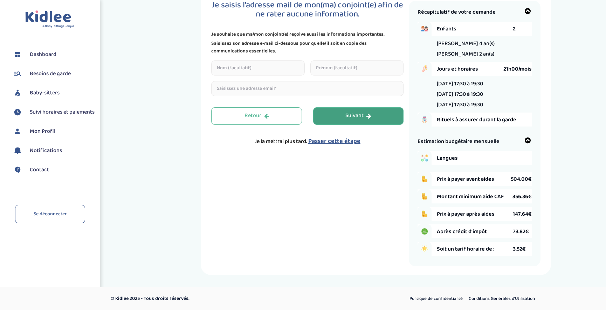
click at [265, 70] on input "text" at bounding box center [257, 68] width 93 height 15
type input "KANCELLARY"
type input "Nicolas"
click at [270, 91] on input "email" at bounding box center [307, 88] width 192 height 15
type input "[PERSON_NAME][EMAIL_ADDRESS][DOMAIN_NAME]"
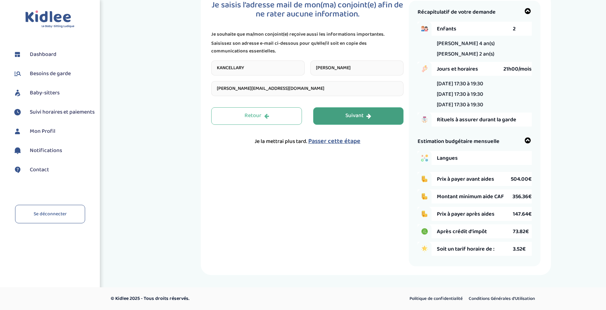
click at [355, 119] on div "Suivant" at bounding box center [358, 116] width 26 height 8
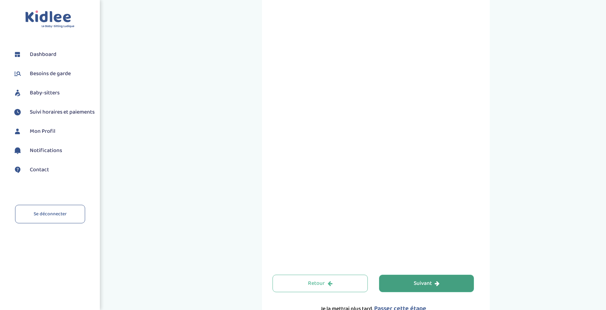
scroll to position [209, 0]
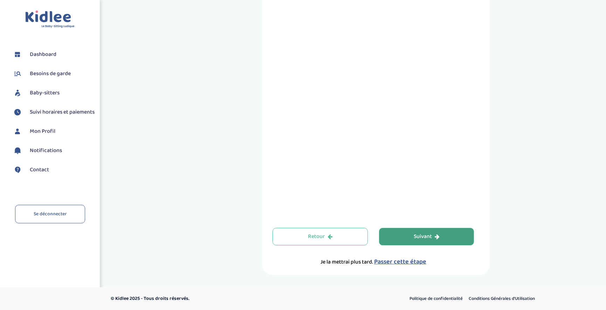
click at [427, 237] on div "Suivant" at bounding box center [426, 237] width 26 height 8
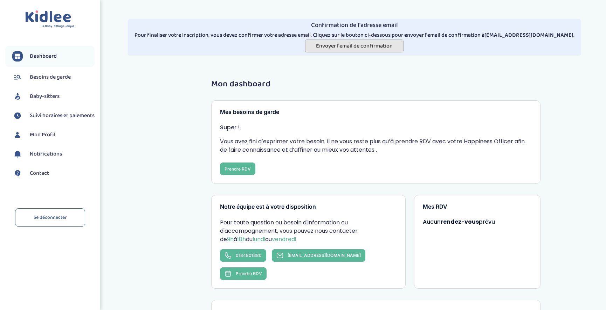
click at [381, 48] on span "Envoyer l'email de confirmation" at bounding box center [354, 46] width 77 height 9
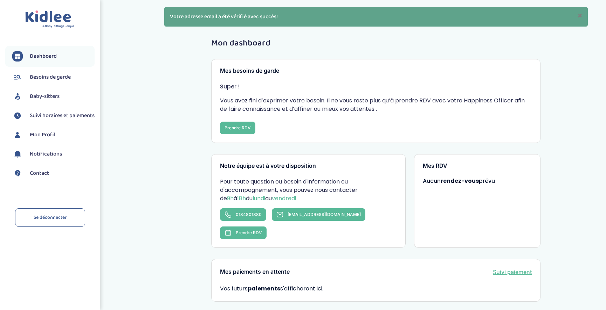
click at [70, 75] on span "Besoins de garde" at bounding box center [50, 77] width 41 height 8
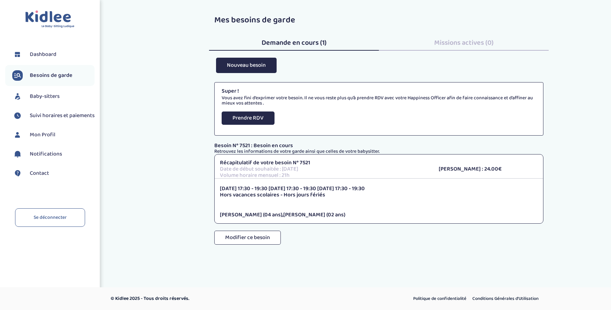
click at [375, 239] on div "Besoin N° 7521 : Besoin en cours Retrouvez les informations de votre garde ains…" at bounding box center [378, 201] width 329 height 116
click at [51, 56] on span "Dashboard" at bounding box center [43, 54] width 27 height 8
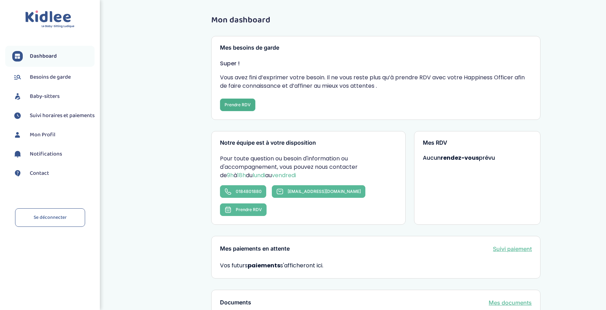
click at [224, 107] on button "Prendre RDV" at bounding box center [237, 105] width 35 height 13
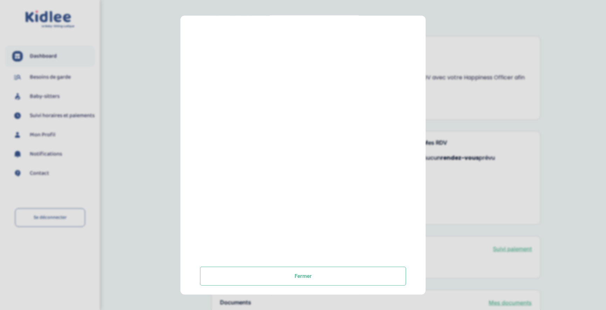
scroll to position [77, 0]
click at [314, 270] on button "Fermer" at bounding box center [303, 274] width 206 height 19
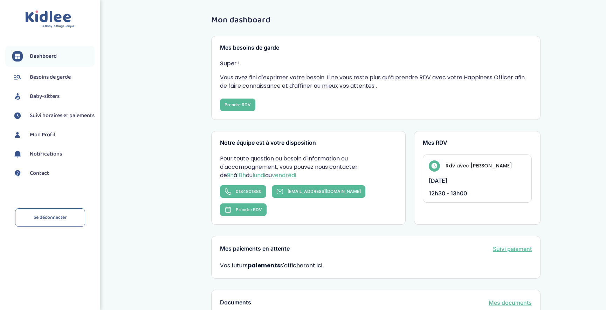
click at [45, 58] on span "Dashboard" at bounding box center [43, 56] width 27 height 8
